Goal: Check status: Check status

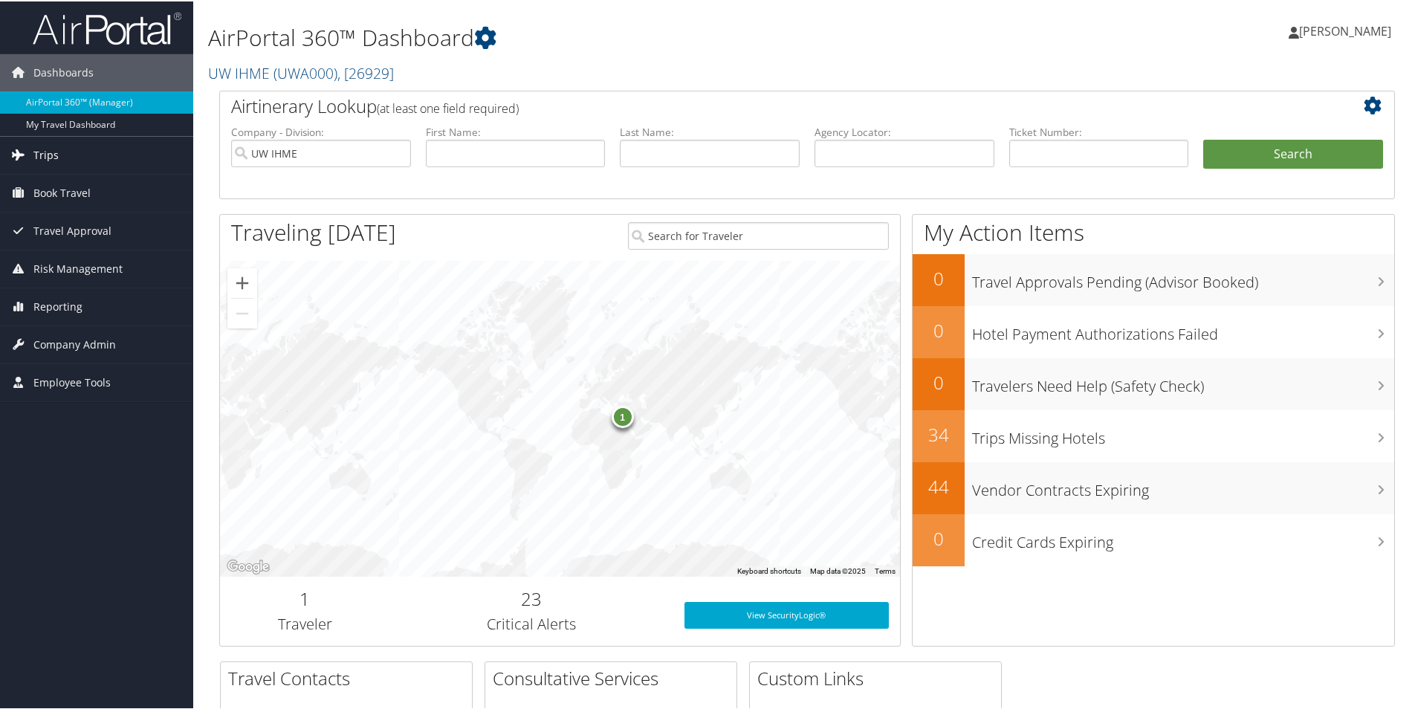
click at [54, 153] on span "Trips" at bounding box center [45, 153] width 25 height 37
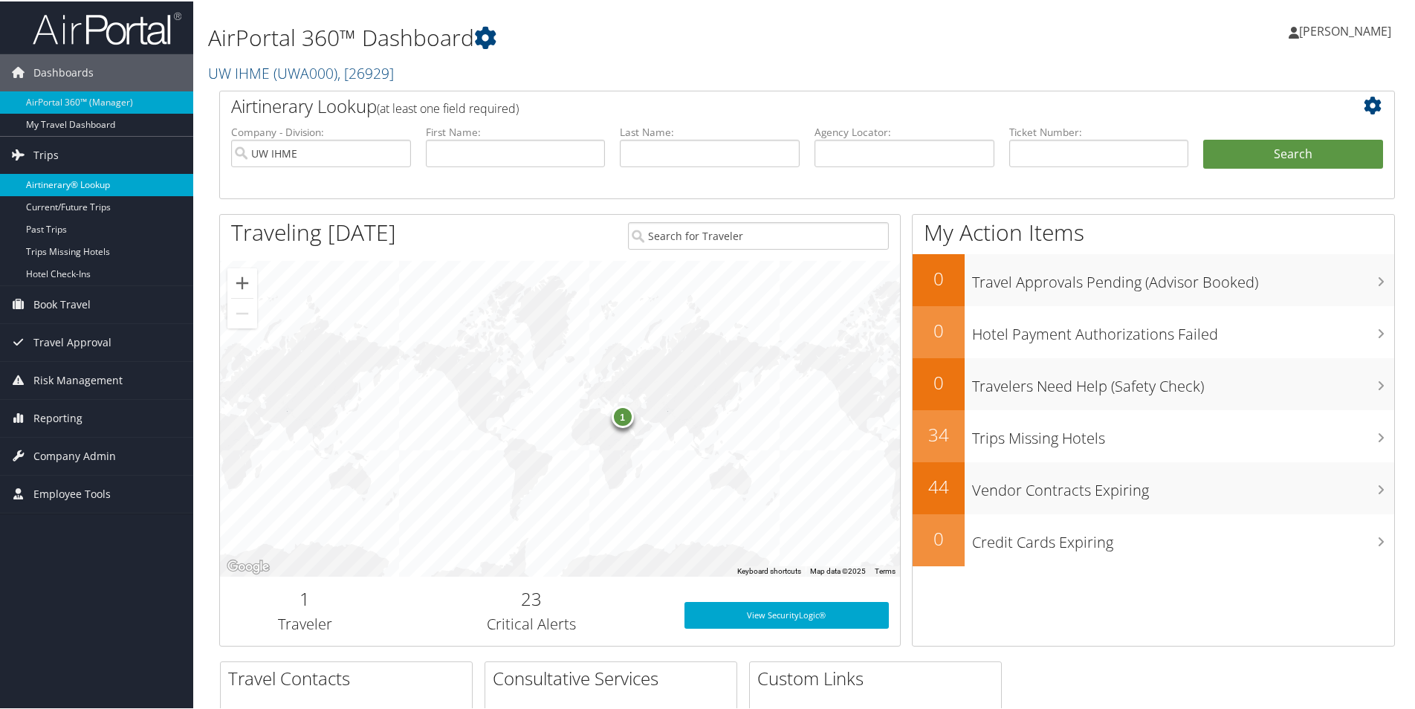
click at [62, 182] on link "Airtinerary® Lookup" at bounding box center [96, 183] width 193 height 22
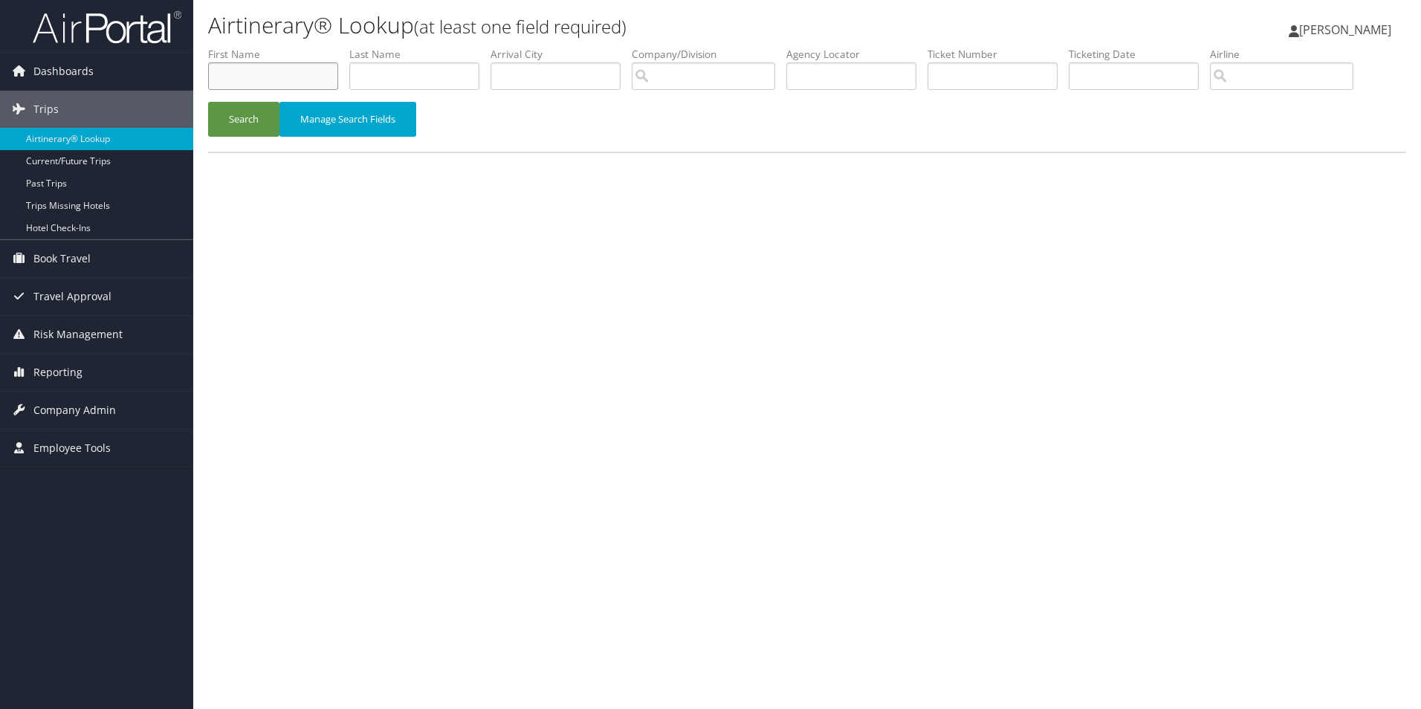
click at [323, 69] on li "First Name" at bounding box center [278, 74] width 141 height 54
type input "Emmanuela"
type input "Gakidou"
click at [256, 126] on button "Search" at bounding box center [243, 119] width 71 height 35
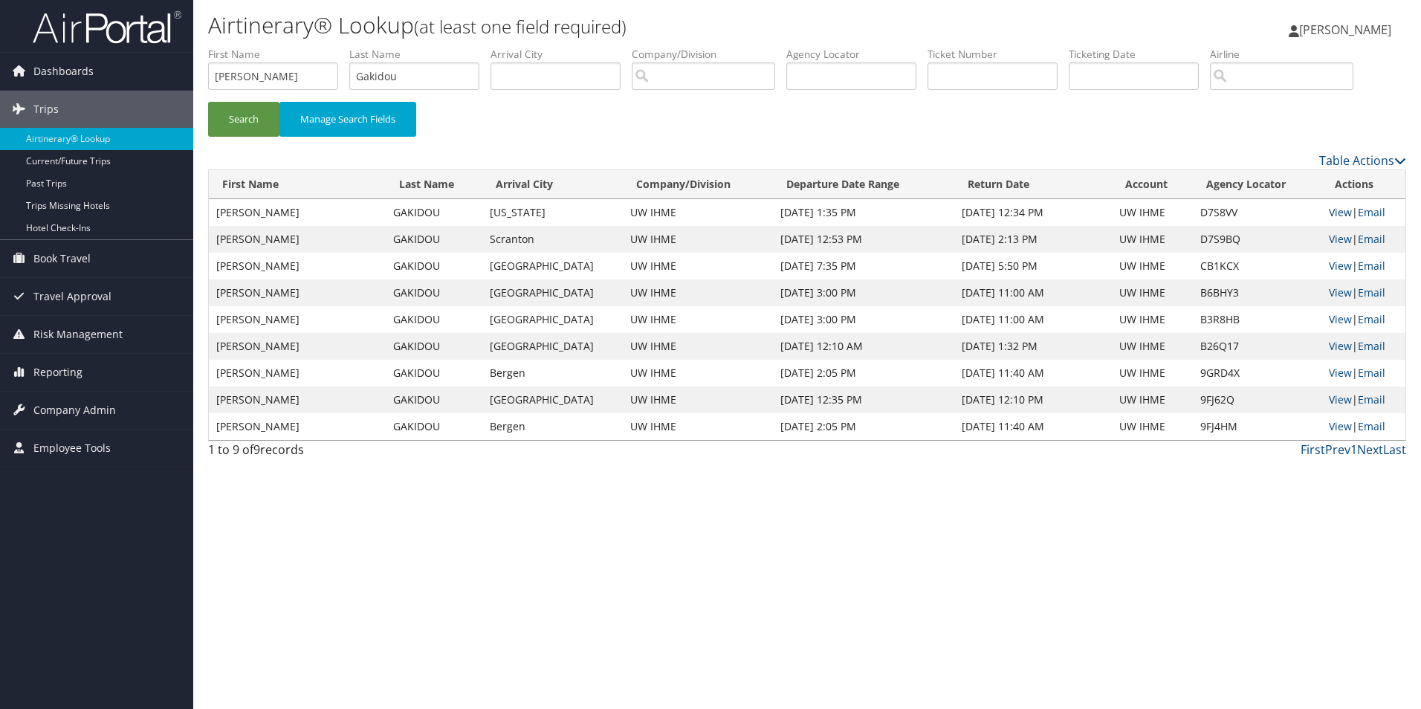
click at [1338, 212] on link "View" at bounding box center [1340, 212] width 23 height 14
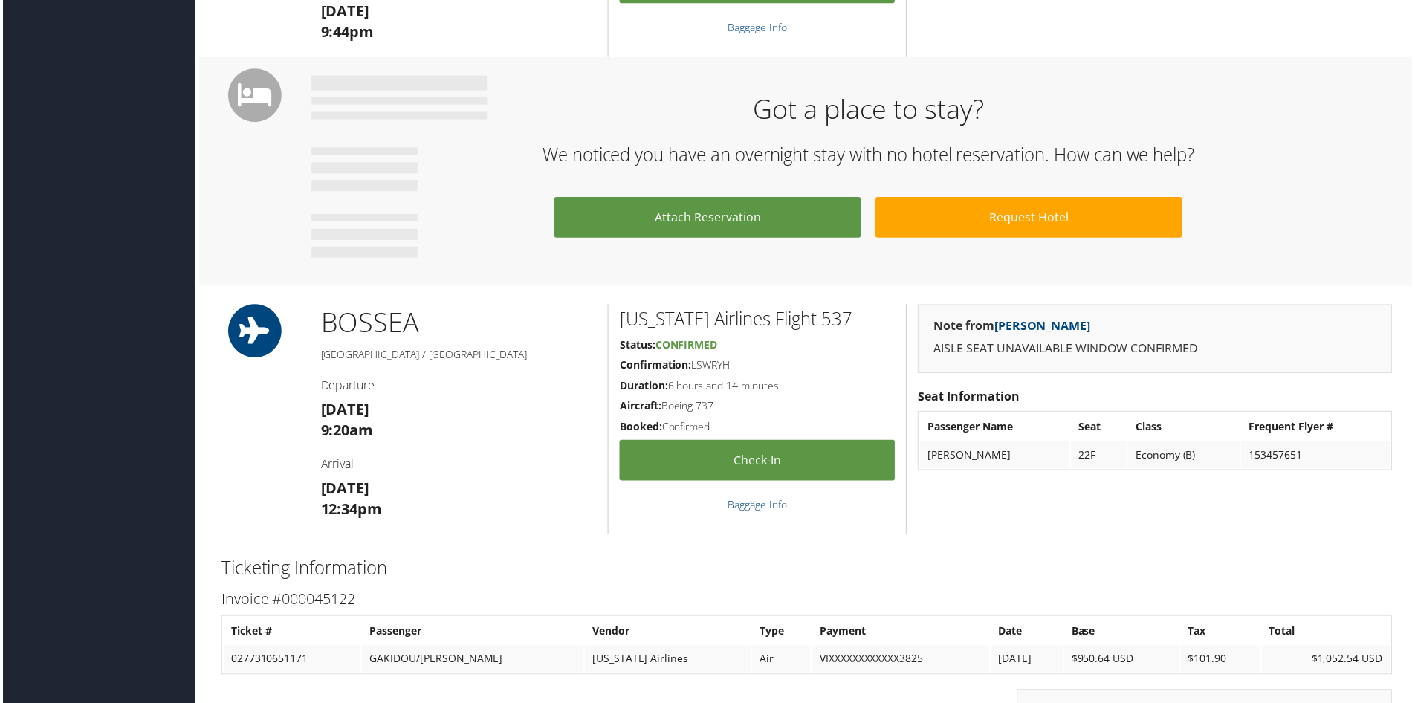
scroll to position [670, 0]
